Goal: Task Accomplishment & Management: Use online tool/utility

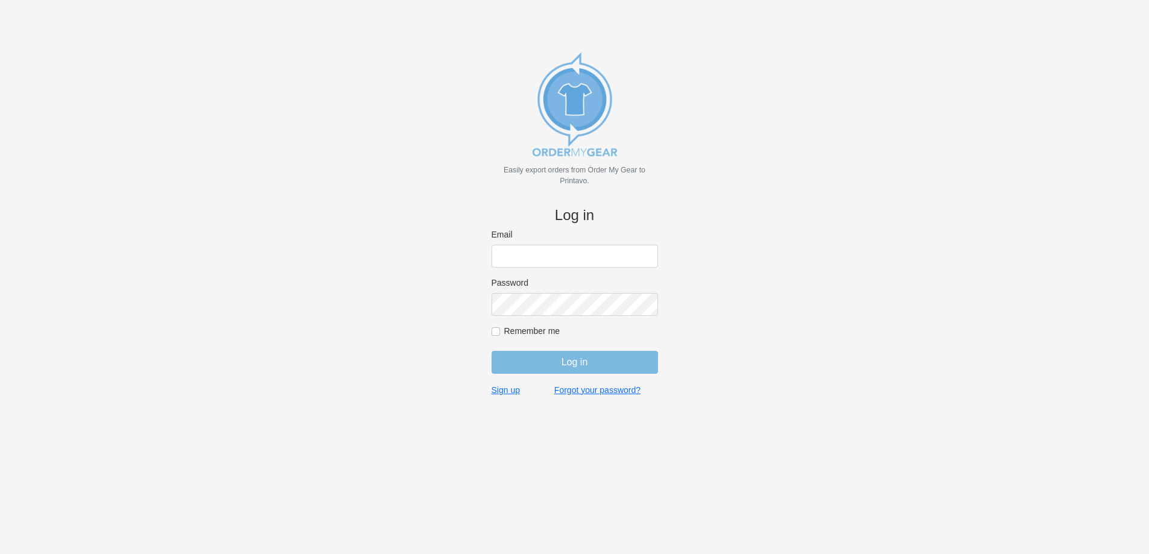
type input "[PERSON_NAME][EMAIL_ADDRESS][DOMAIN_NAME]"
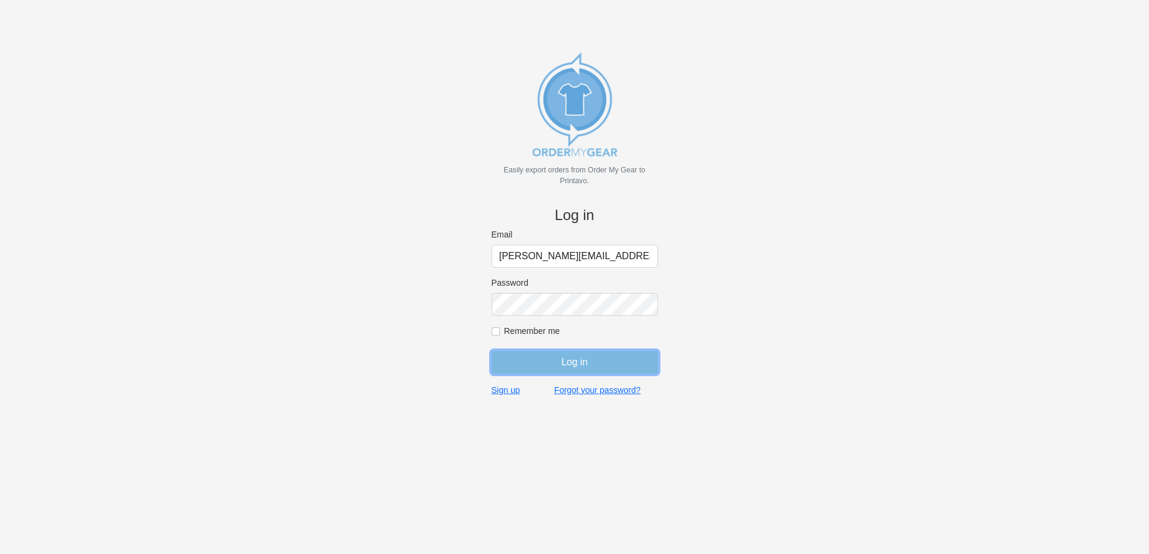
click at [564, 368] on input "Log in" at bounding box center [575, 362] width 167 height 23
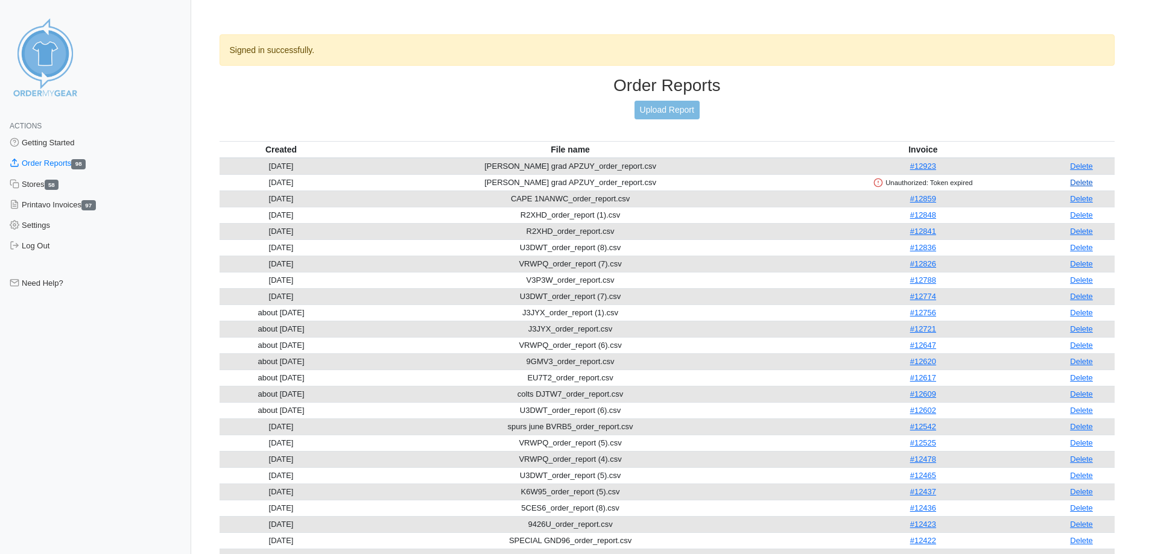
click at [1084, 182] on link "Delete" at bounding box center [1081, 182] width 23 height 9
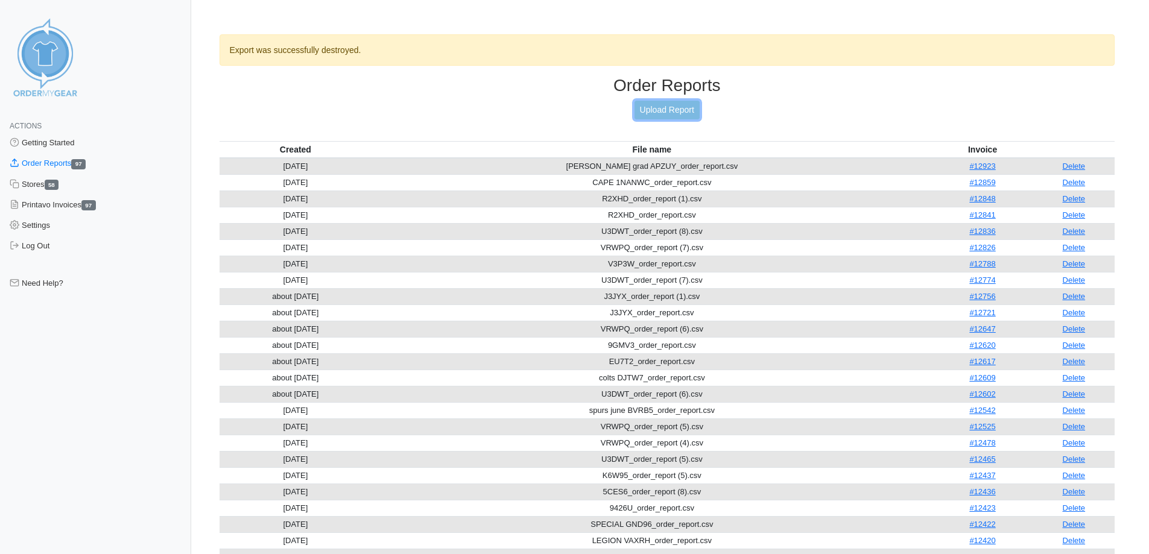
click at [673, 115] on link "Upload Report" at bounding box center [667, 110] width 65 height 19
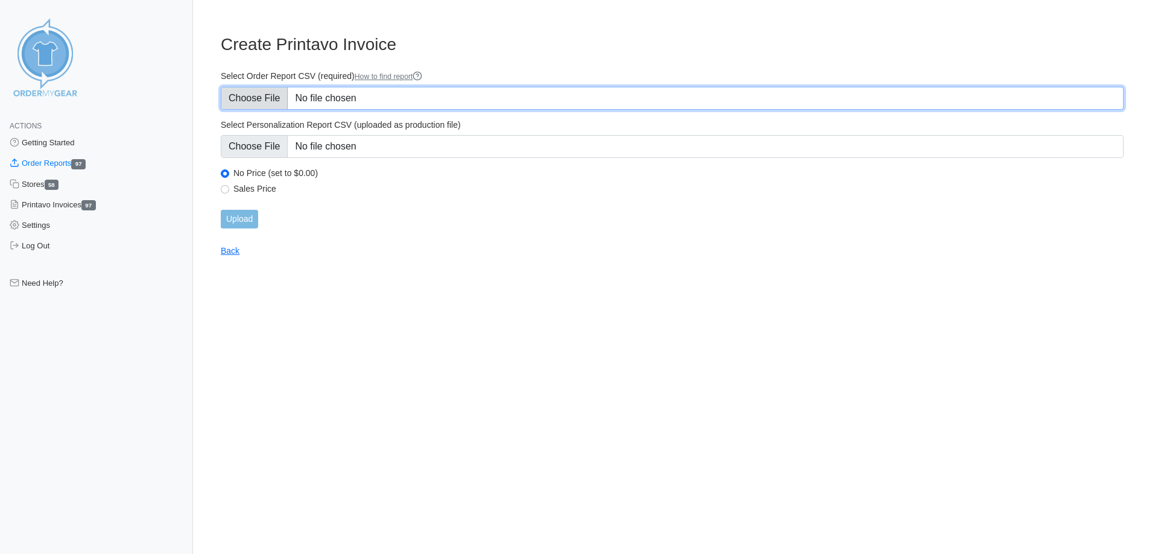
click at [262, 100] on input "Select Order Report CSV (required) How to find report" at bounding box center [672, 98] width 903 height 23
type input "C:\fakepath\VRWPQ_order_report (8).csv"
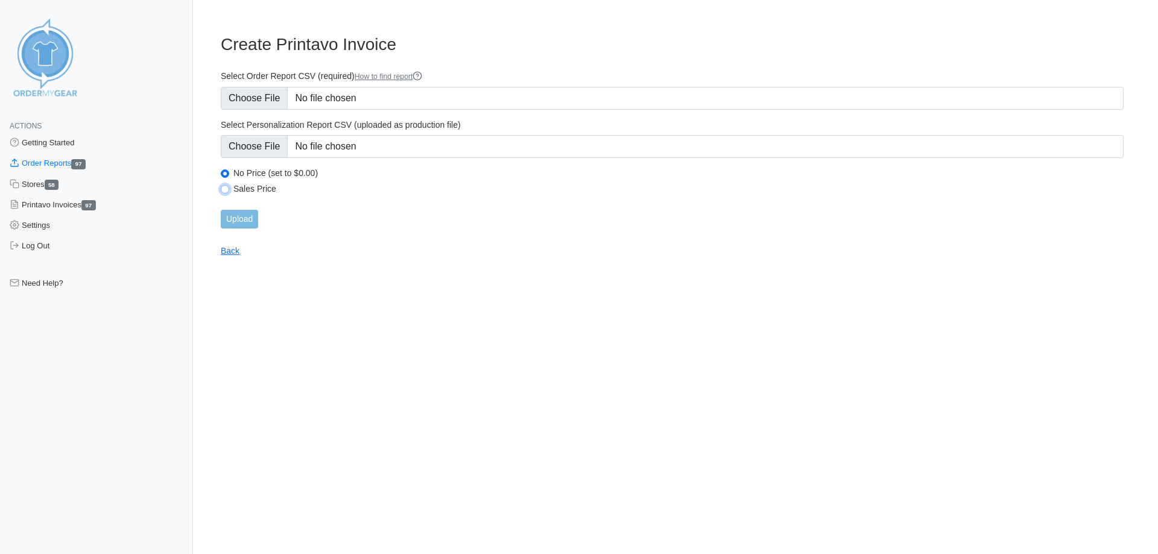
click at [227, 192] on input "Sales Price" at bounding box center [225, 189] width 8 height 8
radio input "true"
click at [232, 215] on input "Upload" at bounding box center [239, 219] width 37 height 19
